Goal: Task Accomplishment & Management: Manage account settings

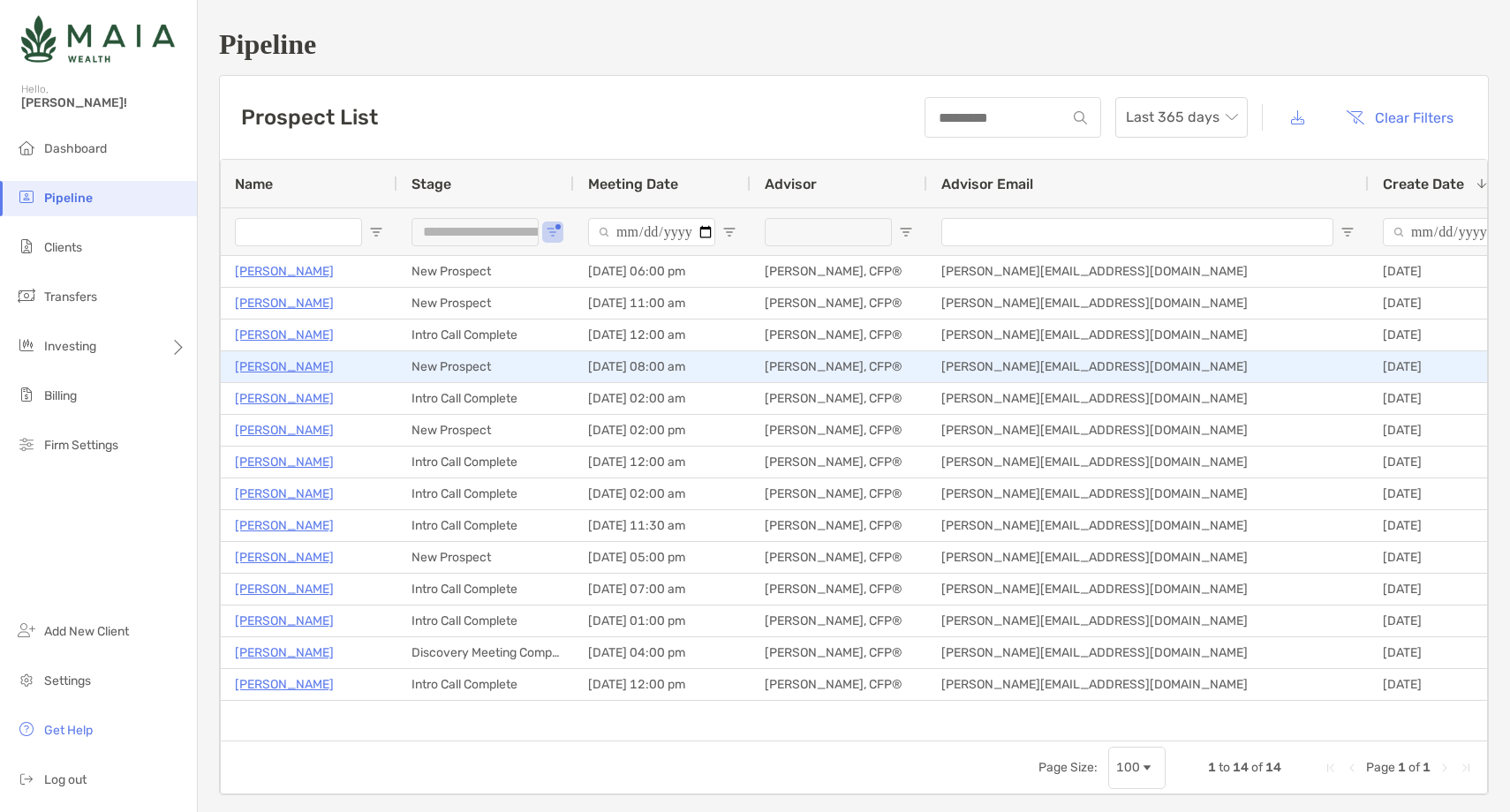
click at [268, 370] on p "[PERSON_NAME]" at bounding box center [284, 367] width 99 height 22
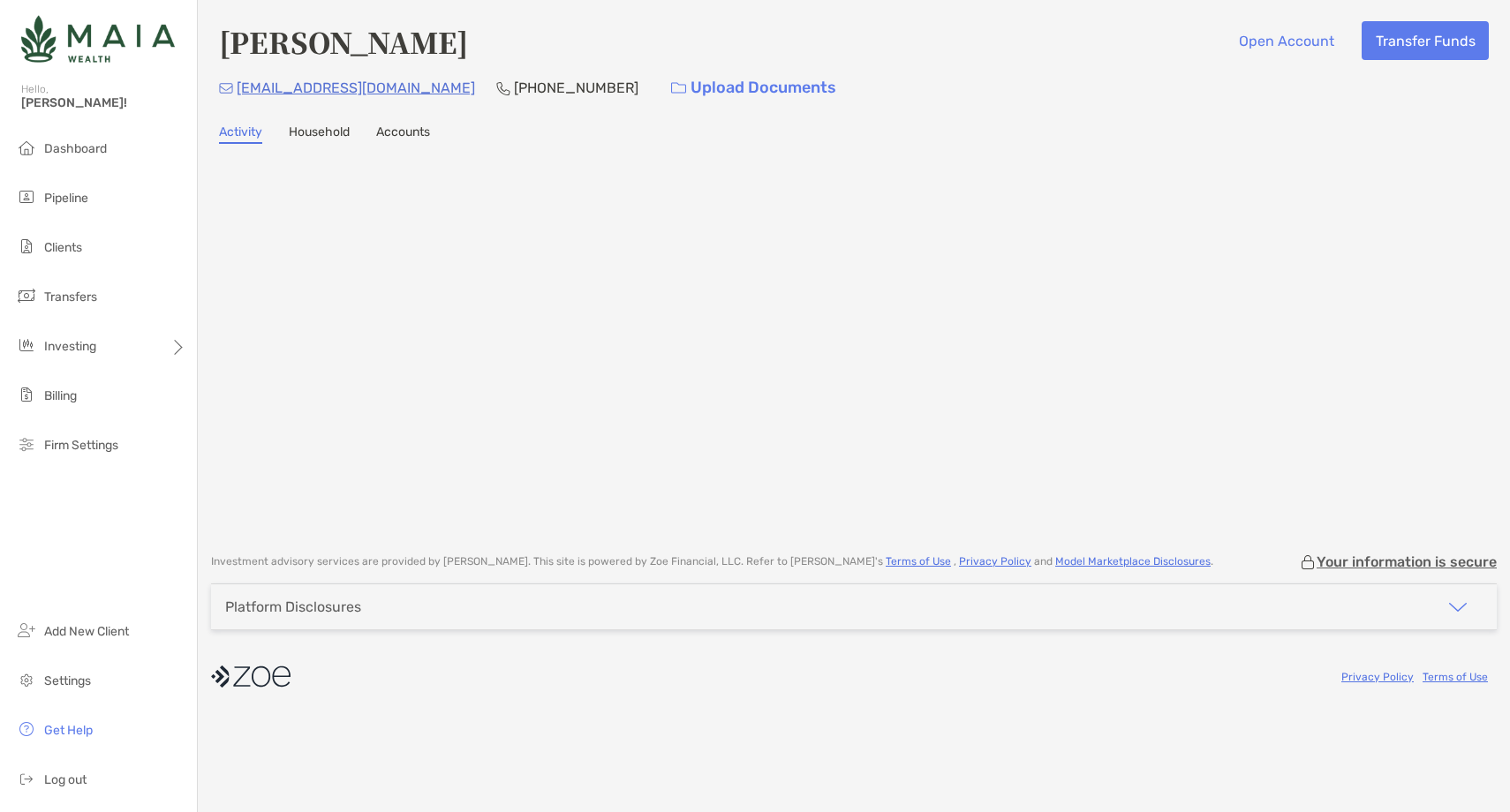
click at [321, 52] on h4 "[PERSON_NAME]" at bounding box center [344, 42] width 249 height 41
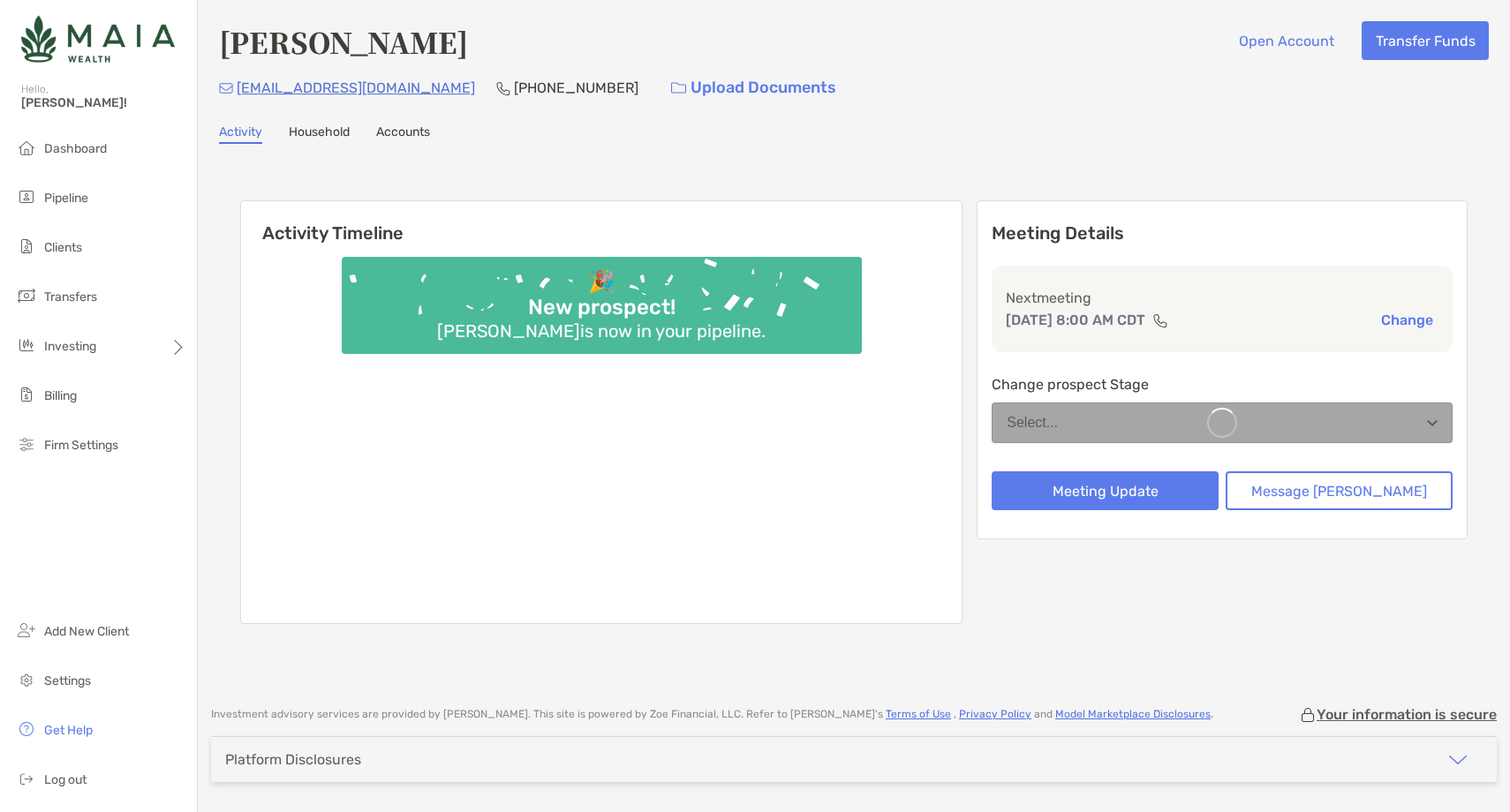
click at [321, 52] on h4 "[PERSON_NAME]" at bounding box center [344, 42] width 249 height 41
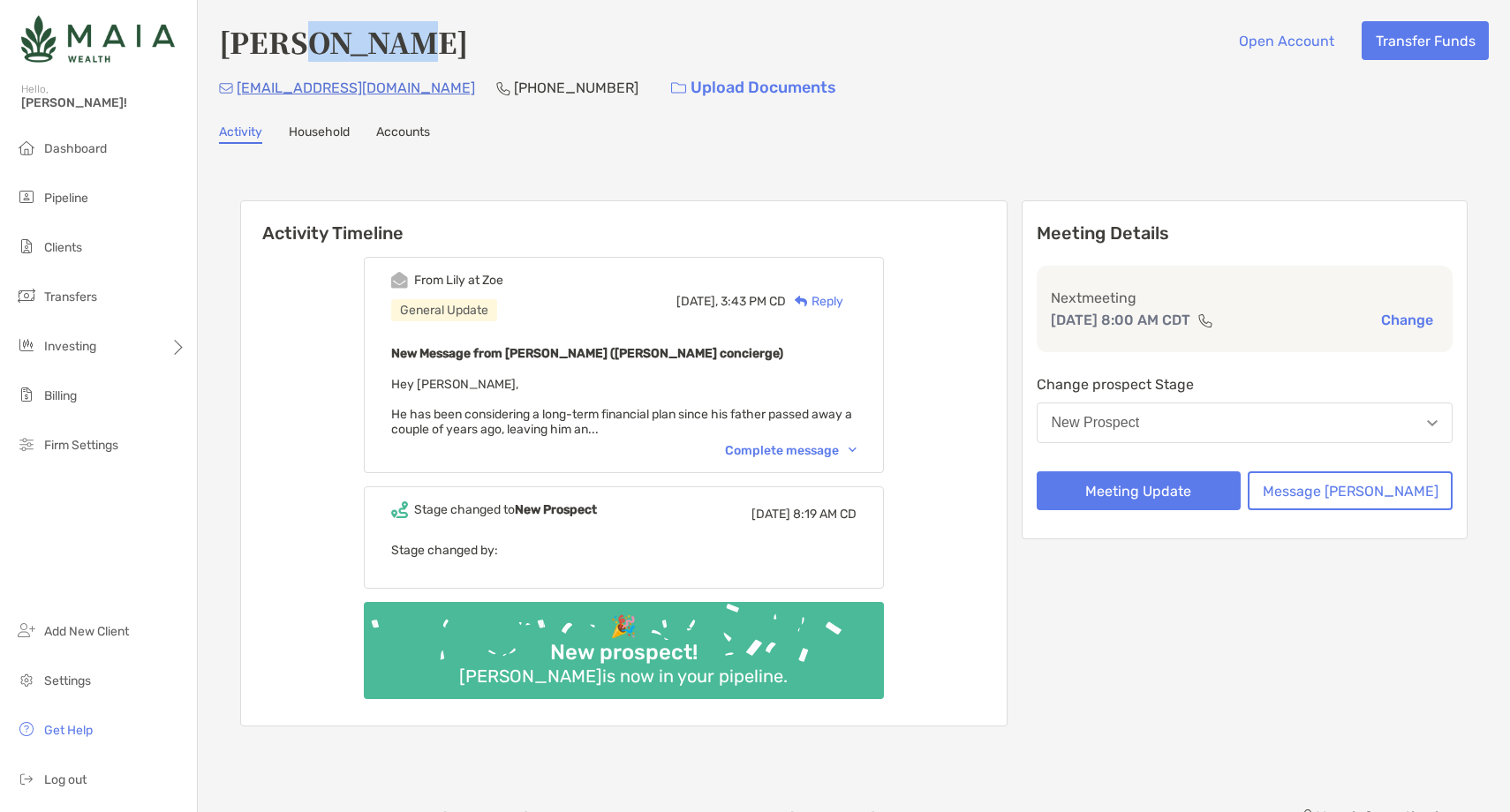
click at [321, 51] on h4 "[PERSON_NAME]" at bounding box center [344, 42] width 249 height 41
copy h4 "[PERSON_NAME]"
click at [835, 444] on div "Complete message" at bounding box center [790, 450] width 131 height 15
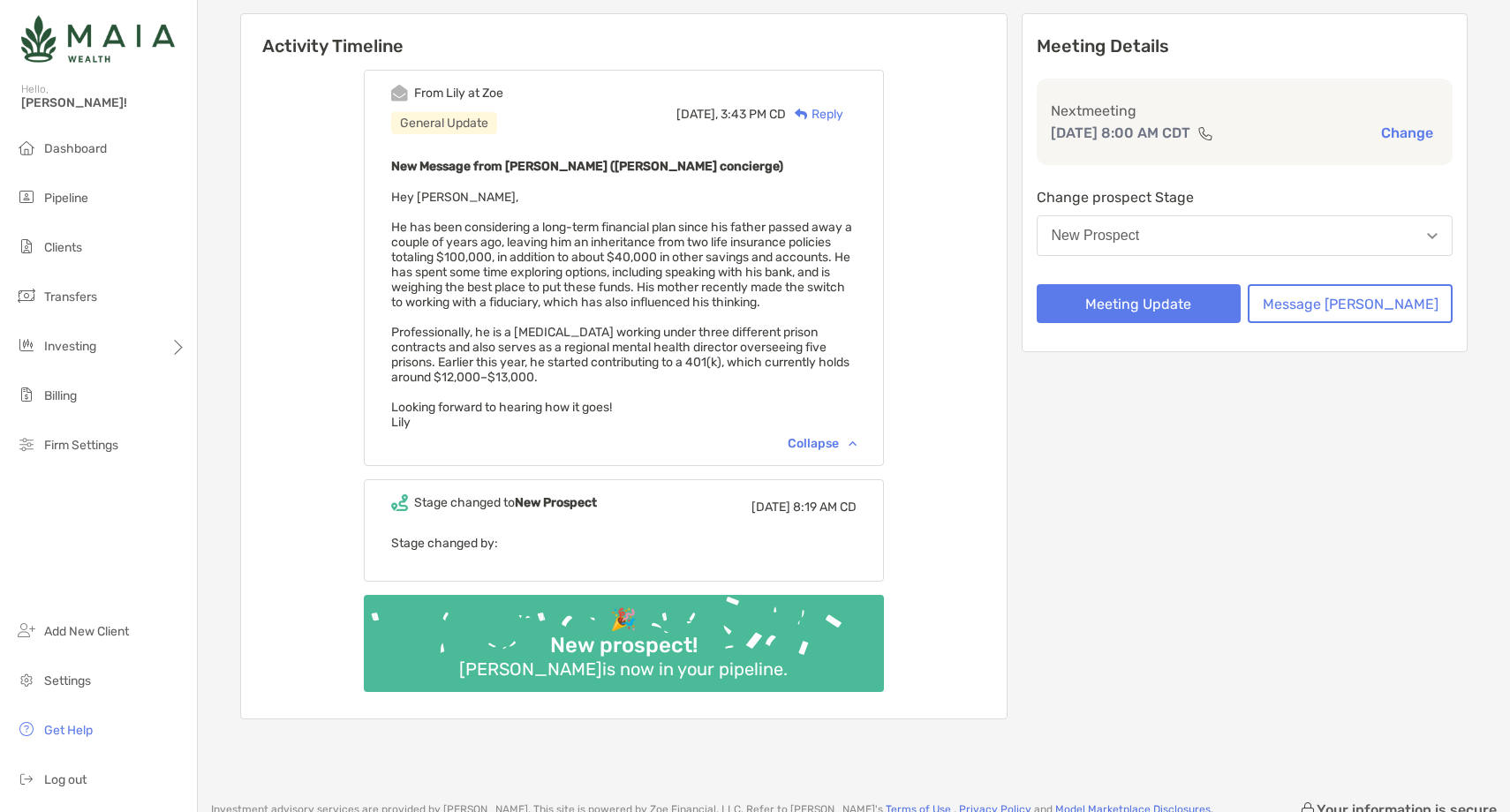
scroll to position [190, 0]
